Goal: Use online tool/utility: Utilize a website feature to perform a specific function

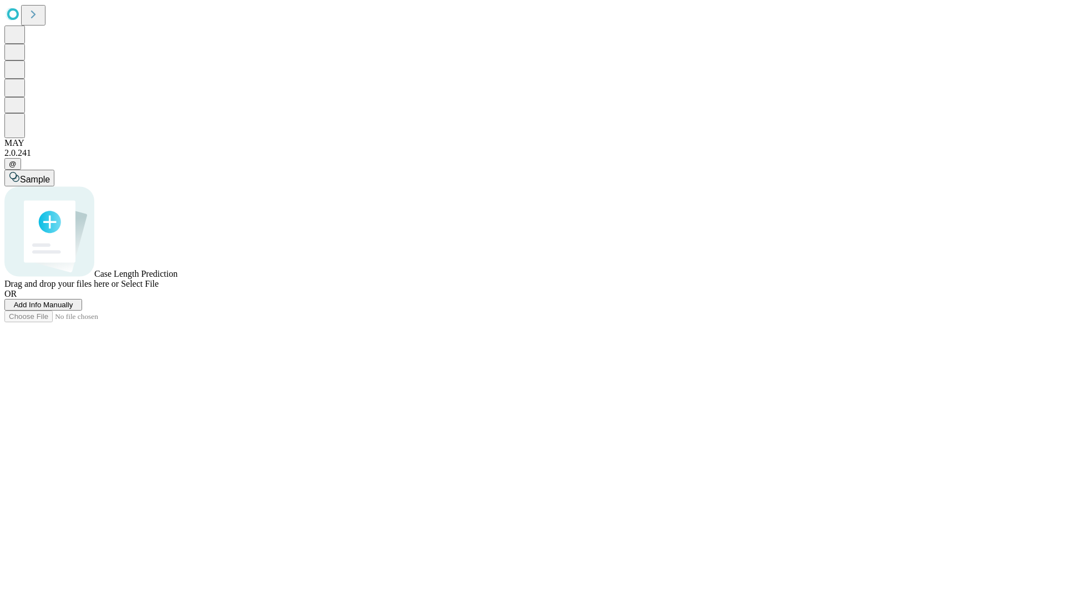
click at [159, 288] on span "Select File" at bounding box center [140, 283] width 38 height 9
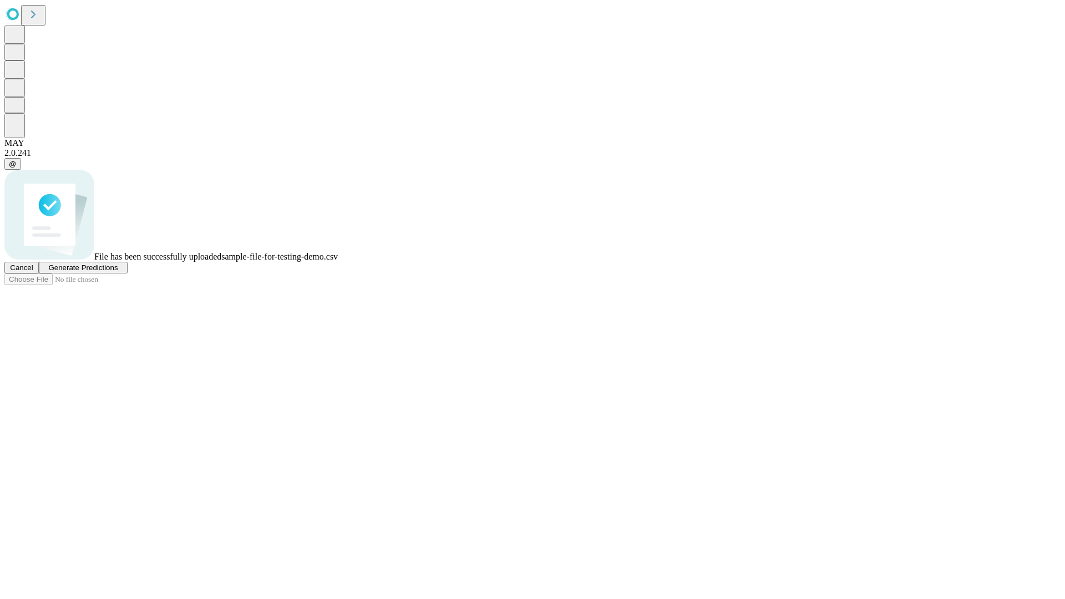
click at [118, 272] on span "Generate Predictions" at bounding box center [82, 268] width 69 height 8
